Goal: Navigation & Orientation: Find specific page/section

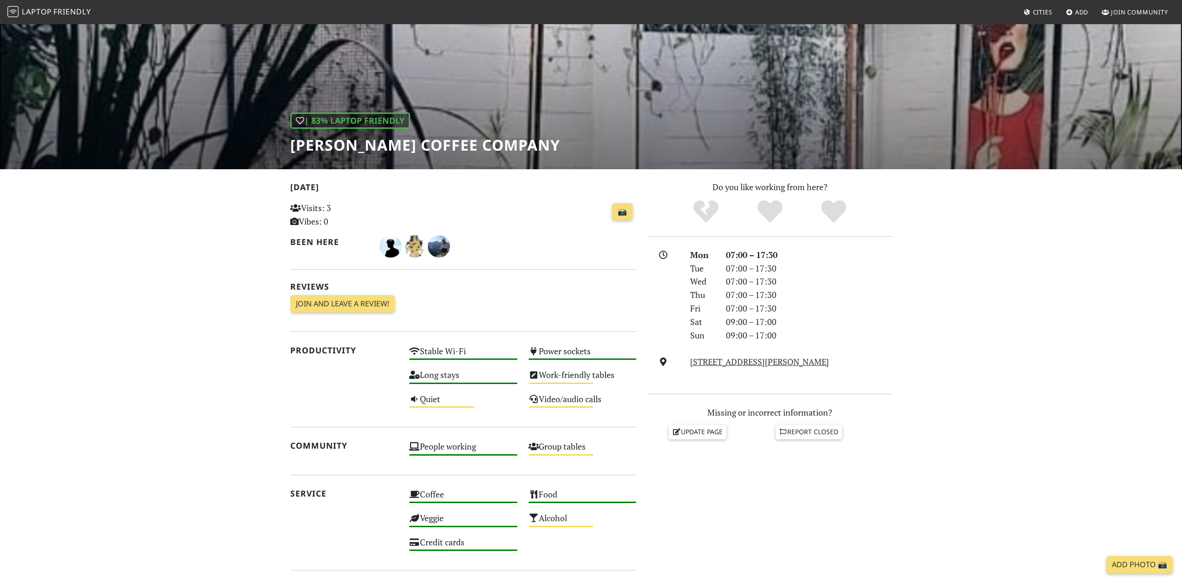
scroll to position [179, 0]
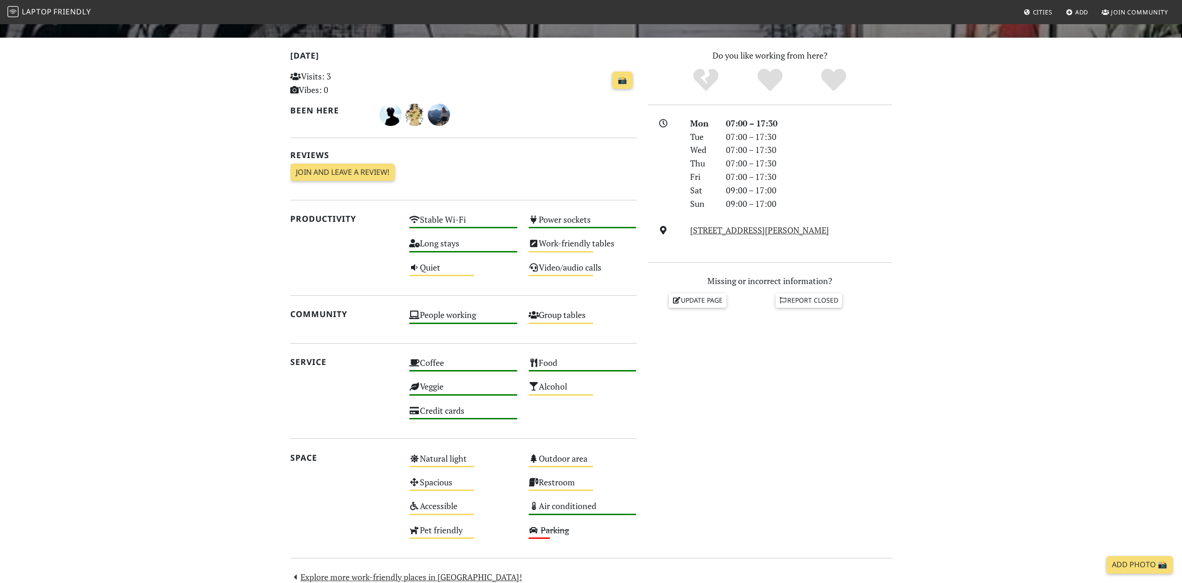
click at [72, 8] on span "Friendly" at bounding box center [71, 12] width 37 height 10
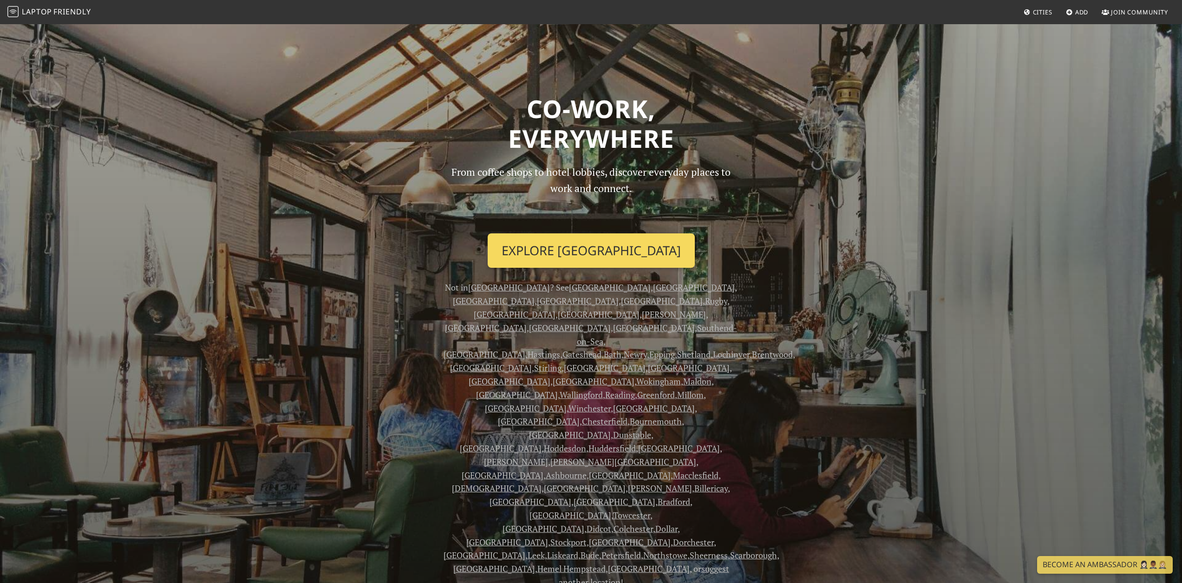
click at [566, 245] on link "Explore London" at bounding box center [591, 250] width 207 height 34
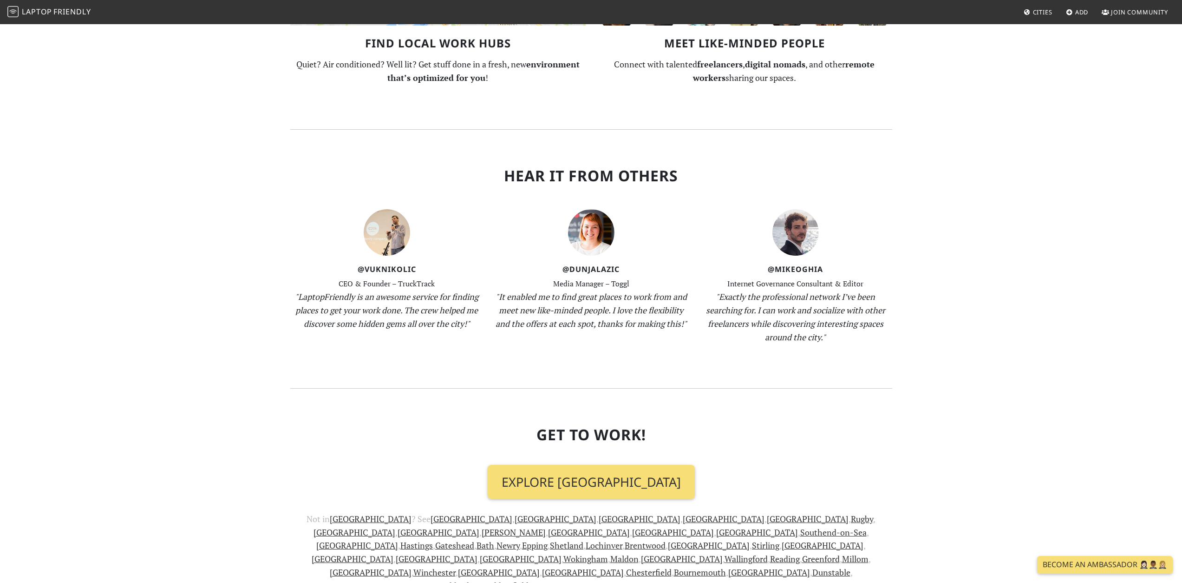
scroll to position [1076, 0]
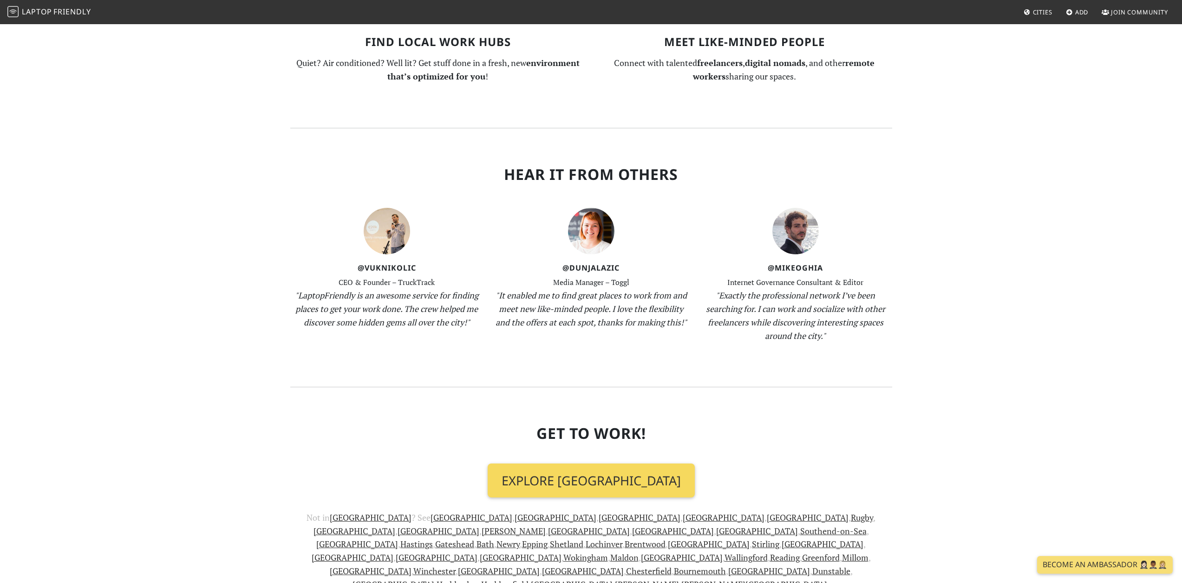
click at [607, 463] on link "Explore London" at bounding box center [591, 480] width 207 height 34
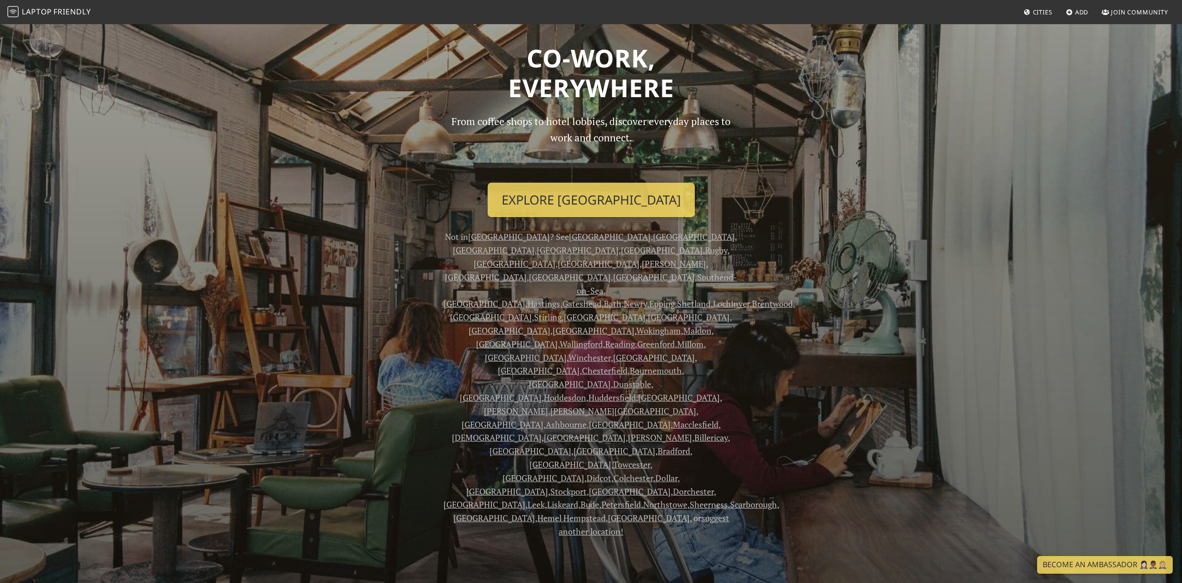
scroll to position [0, 0]
